Goal: Task Accomplishment & Management: Complete application form

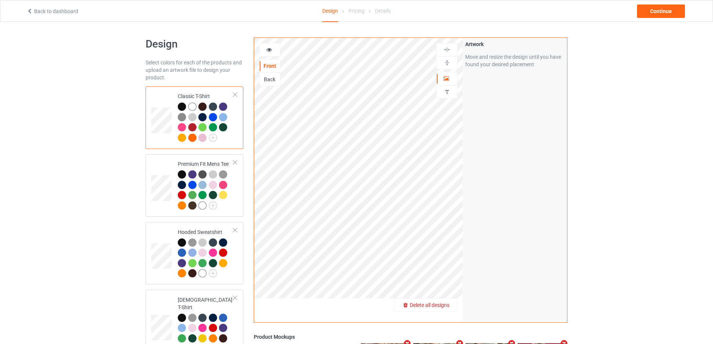
click at [444, 309] on div "Delete all designs" at bounding box center [426, 304] width 62 height 7
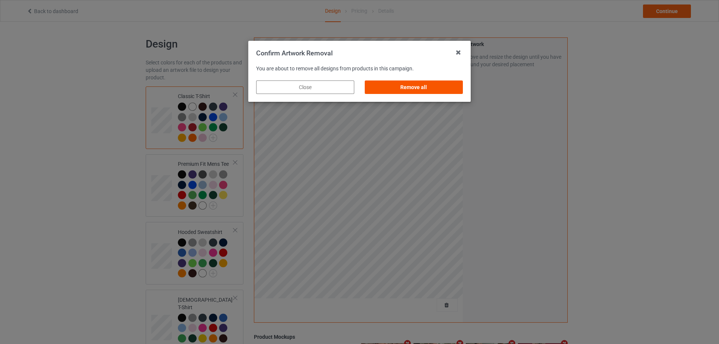
click at [445, 85] on div "Remove all" at bounding box center [414, 86] width 98 height 13
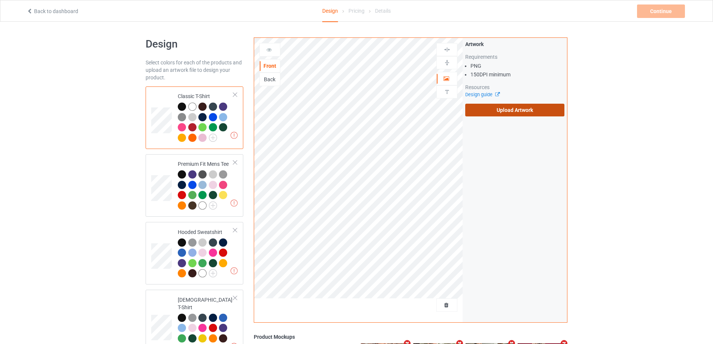
click at [488, 110] on label "Upload Artwork" at bounding box center [514, 110] width 99 height 13
click at [0, 0] on input "Upload Artwork" at bounding box center [0, 0] width 0 height 0
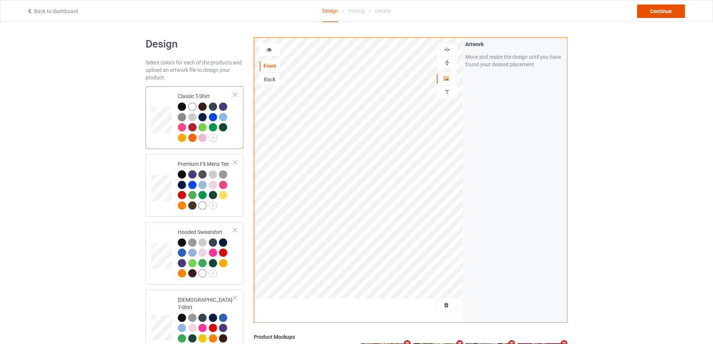
click at [649, 12] on div "Continue" at bounding box center [661, 10] width 48 height 13
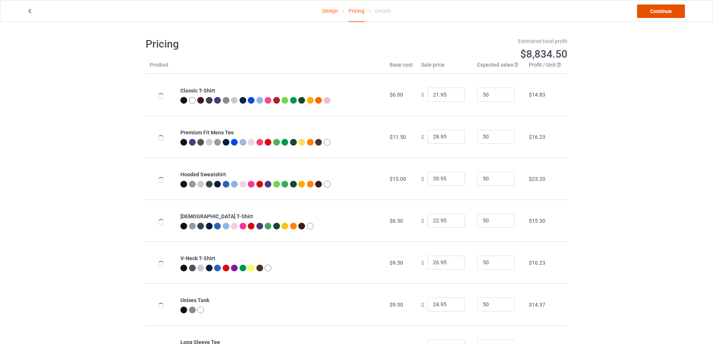
click at [649, 12] on link "Continue" at bounding box center [661, 10] width 48 height 13
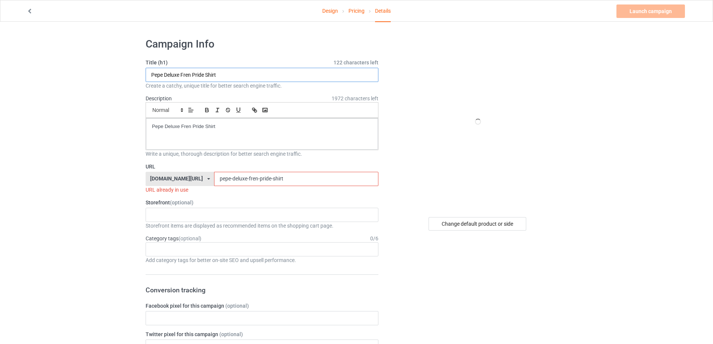
drag, startPoint x: 81, startPoint y: 59, endPoint x: 60, endPoint y: 60, distance: 21.3
paste input "[URL][DOMAIN_NAME][PERSON_NAME]"
drag, startPoint x: 241, startPoint y: 75, endPoint x: 324, endPoint y: 77, distance: 83.1
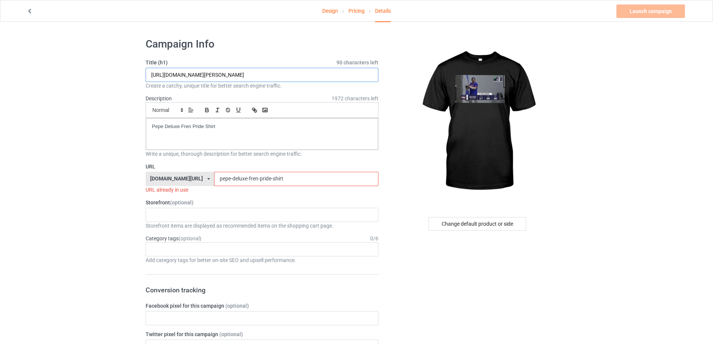
click at [324, 77] on input "[URL][DOMAIN_NAME][PERSON_NAME]" at bounding box center [262, 75] width 233 height 14
type input "[URL][DOMAIN_NAME][PERSON_NAME]"
drag, startPoint x: 240, startPoint y: 126, endPoint x: 30, endPoint y: 110, distance: 211.0
drag, startPoint x: 223, startPoint y: 188, endPoint x: 187, endPoint y: 188, distance: 36.7
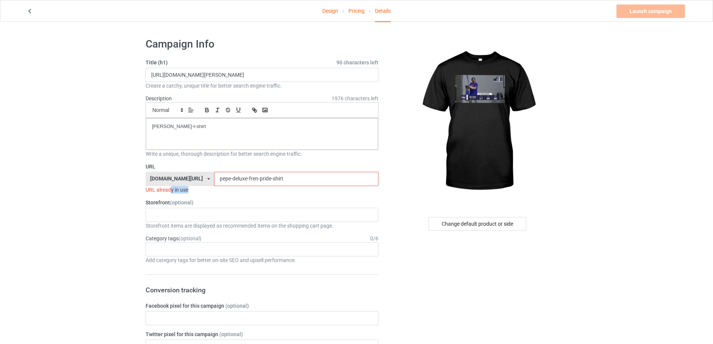
click at [162, 188] on div "URL already in use" at bounding box center [262, 189] width 233 height 7
drag, startPoint x: 271, startPoint y: 176, endPoint x: 105, endPoint y: 175, distance: 165.8
paste input "[PERSON_NAME]-t"
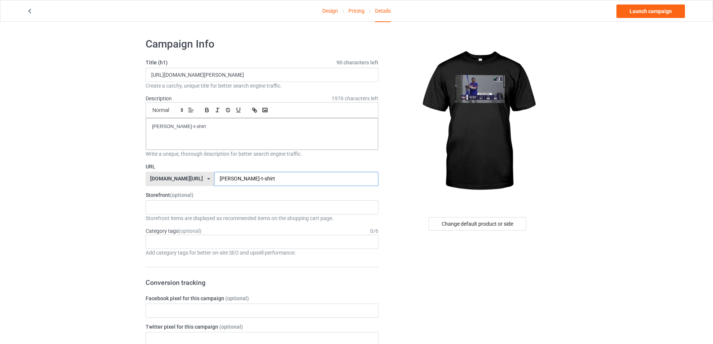
type input "[PERSON_NAME]-t-shirt"
drag, startPoint x: 279, startPoint y: 72, endPoint x: 45, endPoint y: 71, distance: 234.3
paste input "jolly [PERSON_NAME]"
type input "jolly [PERSON_NAME] shirt"
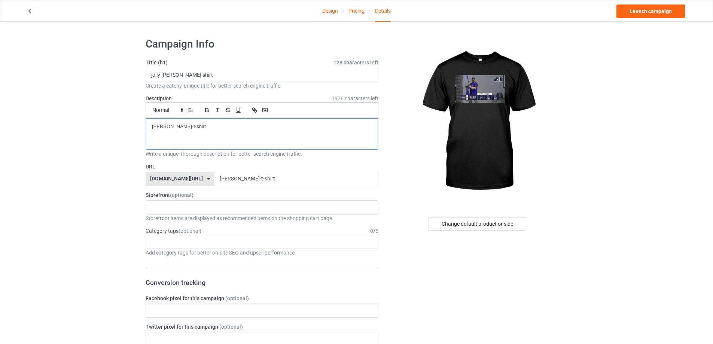
drag, startPoint x: 120, startPoint y: 127, endPoint x: 49, endPoint y: 124, distance: 71.2
click at [660, 13] on link "Launch campaign" at bounding box center [651, 10] width 69 height 13
